Goal: Task Accomplishment & Management: Manage account settings

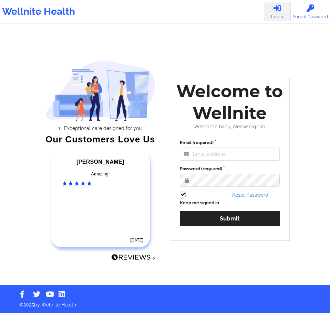
click at [226, 162] on div "Email (required) Password (required) Keep me signed in Reset Password Submit" at bounding box center [229, 185] width 109 height 101
click at [227, 158] on input "Email (required)" at bounding box center [230, 154] width 100 height 13
click at [224, 151] on input "Email (required)" at bounding box center [230, 154] width 100 height 13
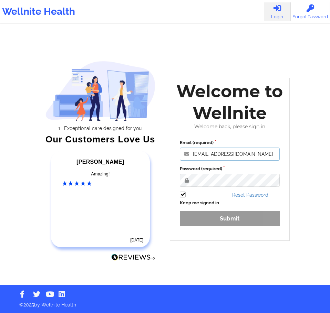
type input "[EMAIL_ADDRESS][DOMAIN_NAME]"
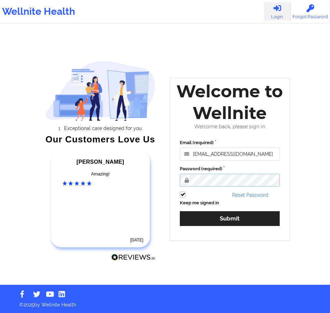
click at [180, 211] on button "Submit" at bounding box center [230, 218] width 100 height 15
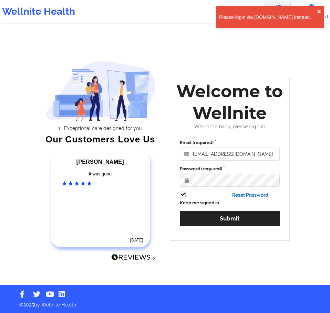
click at [256, 196] on link "Reset Password" at bounding box center [250, 195] width 36 height 6
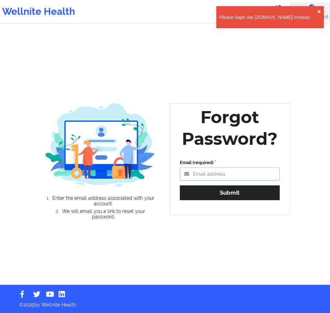
click at [226, 173] on input "Email (required)" at bounding box center [230, 174] width 100 height 13
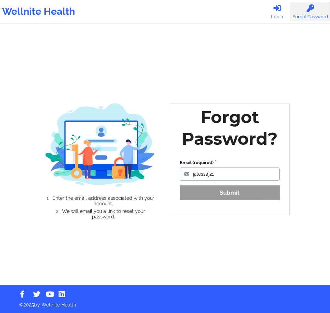
type input "[EMAIL_ADDRESS][DOMAIN_NAME]"
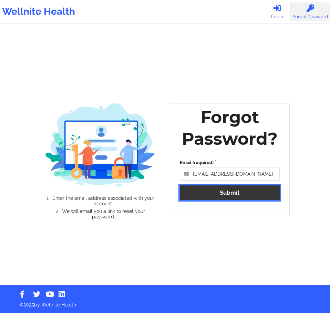
click at [249, 194] on button "Submit" at bounding box center [230, 192] width 100 height 15
